Goal: Task Accomplishment & Management: Use online tool/utility

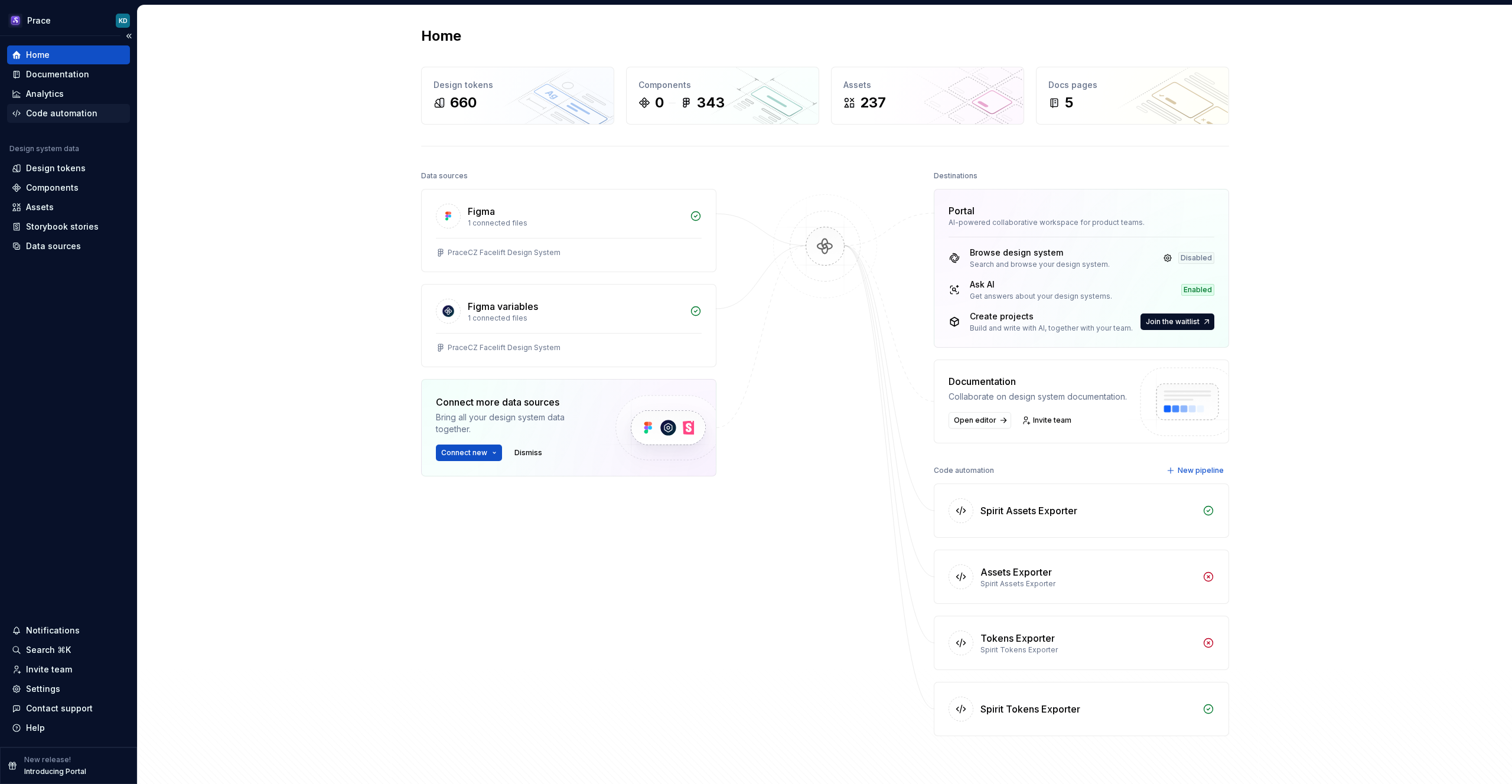
click at [66, 110] on div "Code automation" at bounding box center [62, 113] width 71 height 12
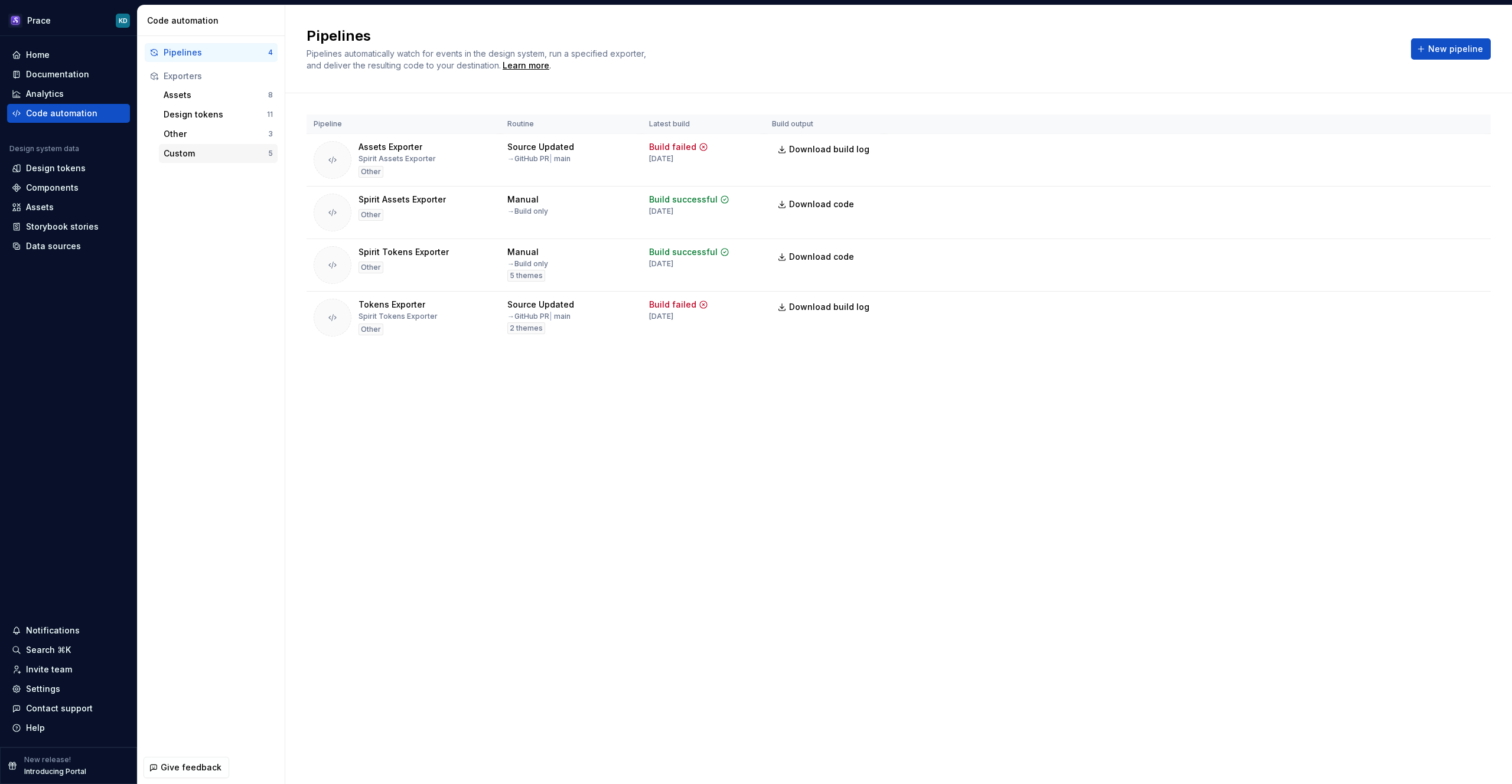
click at [224, 153] on div "Custom" at bounding box center [216, 153] width 105 height 12
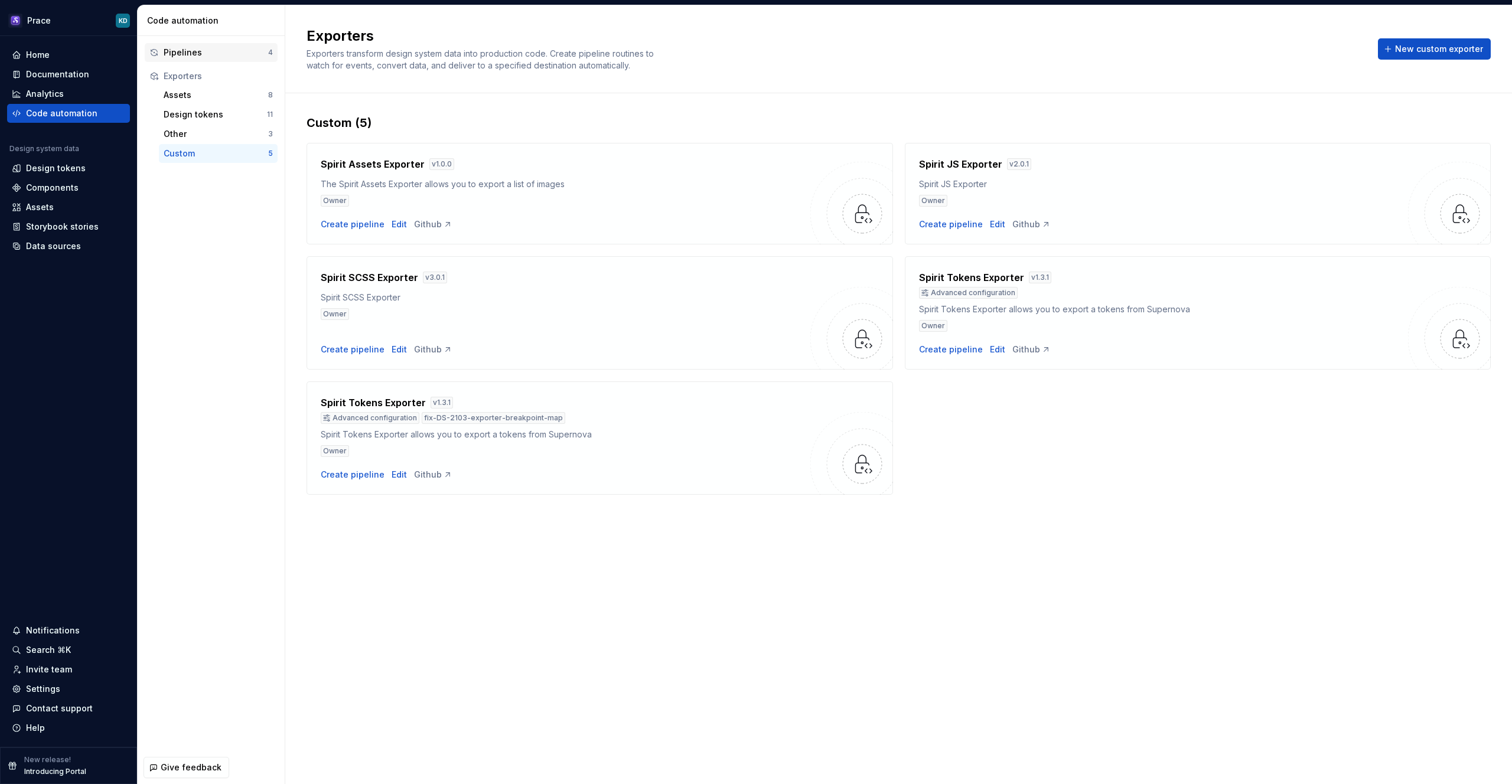
click at [214, 56] on div "Pipelines" at bounding box center [216, 52] width 105 height 12
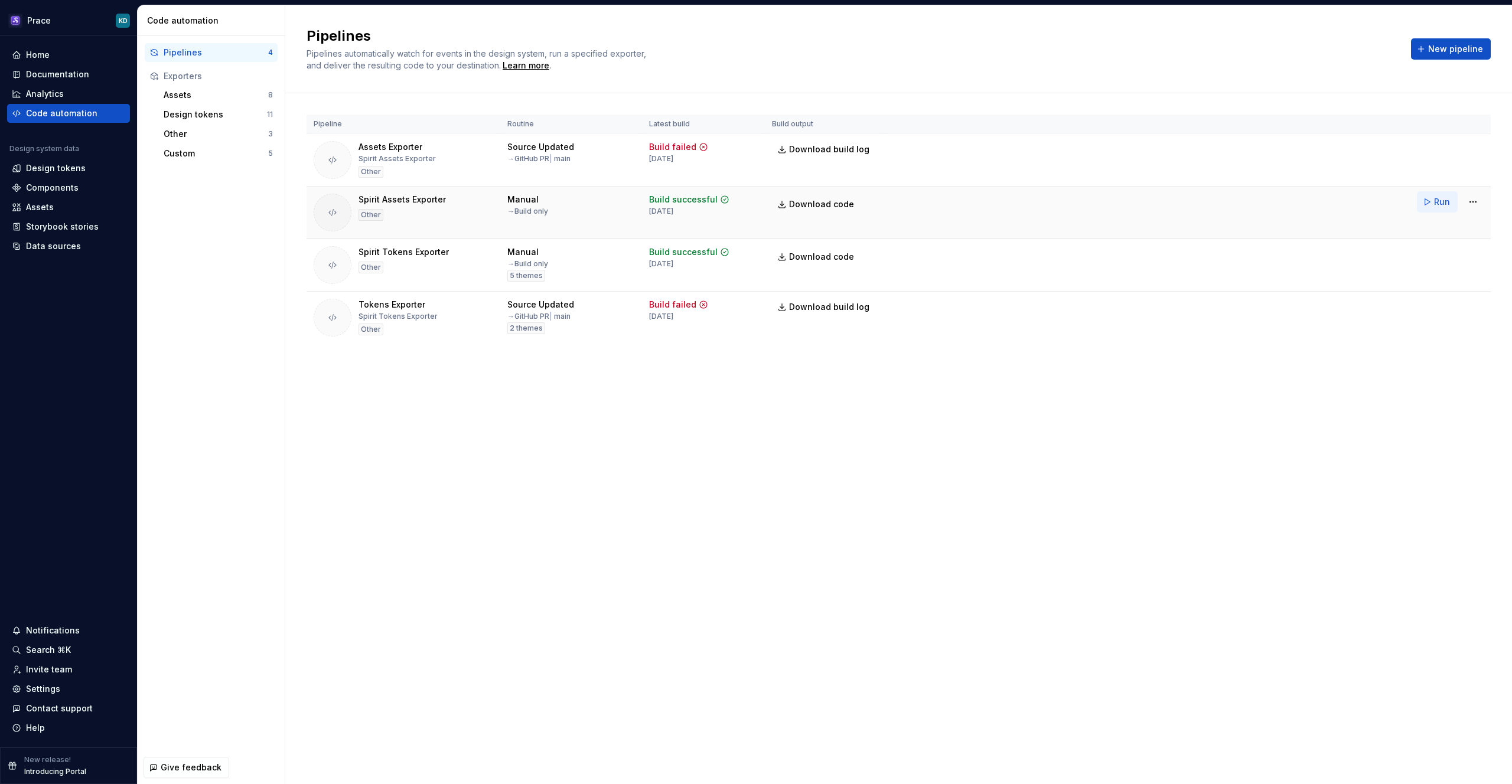
click at [1434, 201] on button "Run" at bounding box center [1438, 202] width 41 height 21
click at [826, 203] on span "Download code" at bounding box center [822, 204] width 65 height 12
